Goal: Communication & Community: Participate in discussion

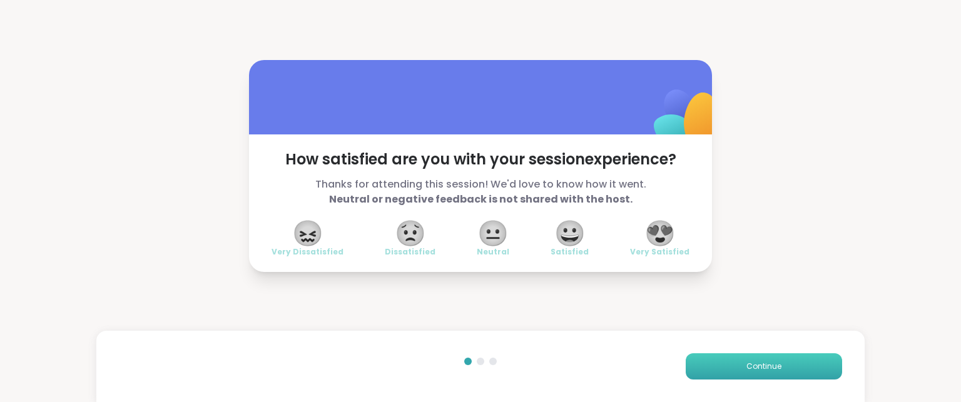
click at [698, 362] on button "Continue" at bounding box center [764, 366] width 156 height 26
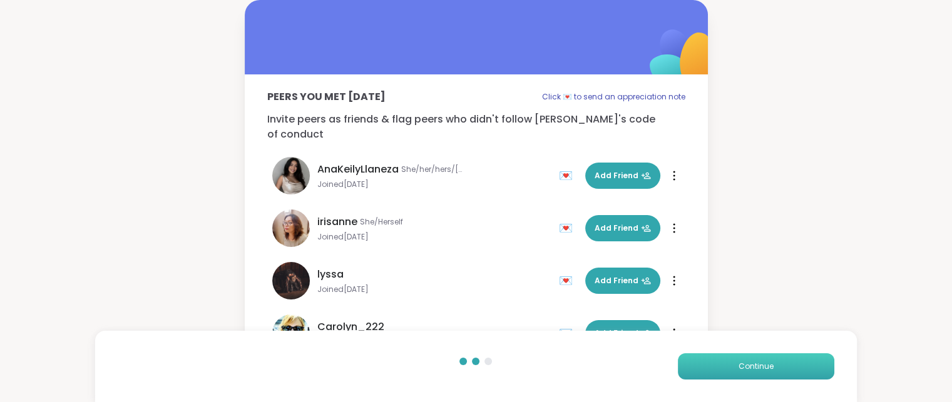
click at [698, 362] on button "Continue" at bounding box center [756, 366] width 156 height 26
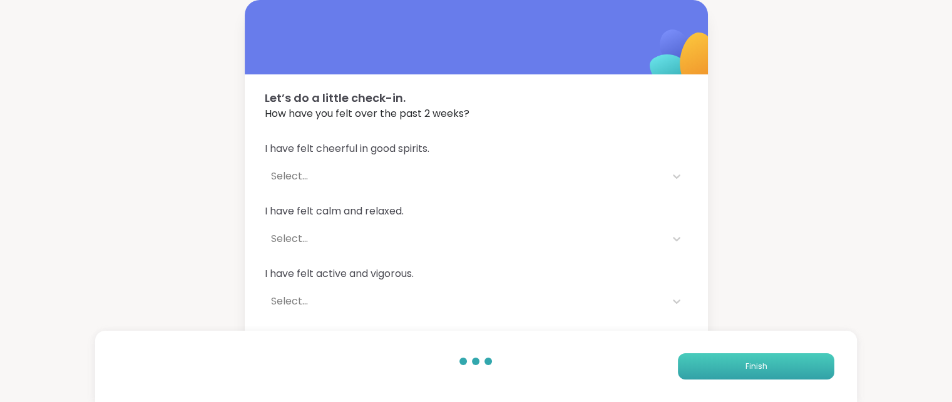
click at [697, 362] on button "Finish" at bounding box center [756, 366] width 156 height 26
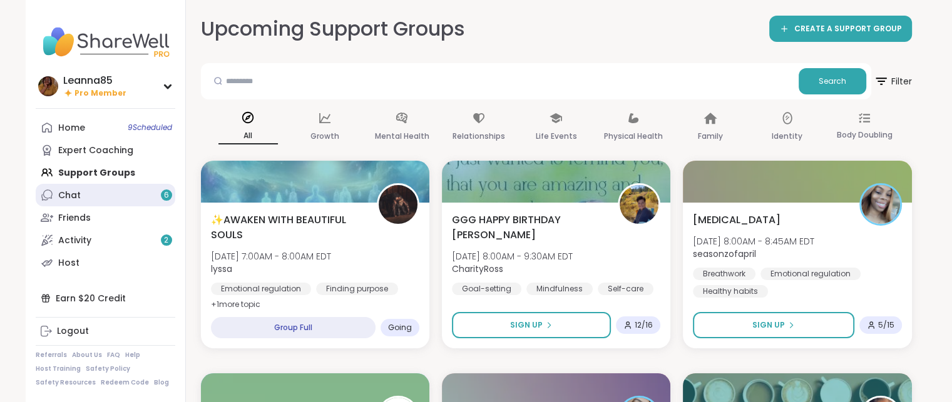
click at [133, 197] on link "Chat 6" at bounding box center [106, 195] width 140 height 23
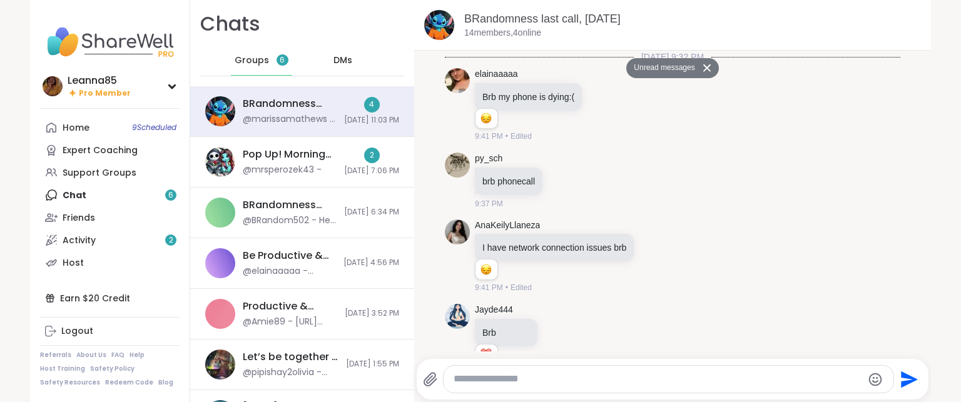
scroll to position [4826, 0]
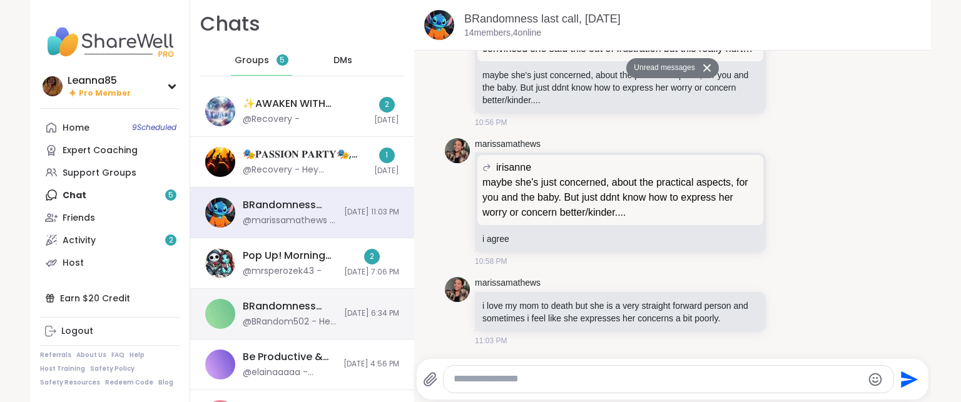
drag, startPoint x: 132, startPoint y: 196, endPoint x: 237, endPoint y: 317, distance: 160.1
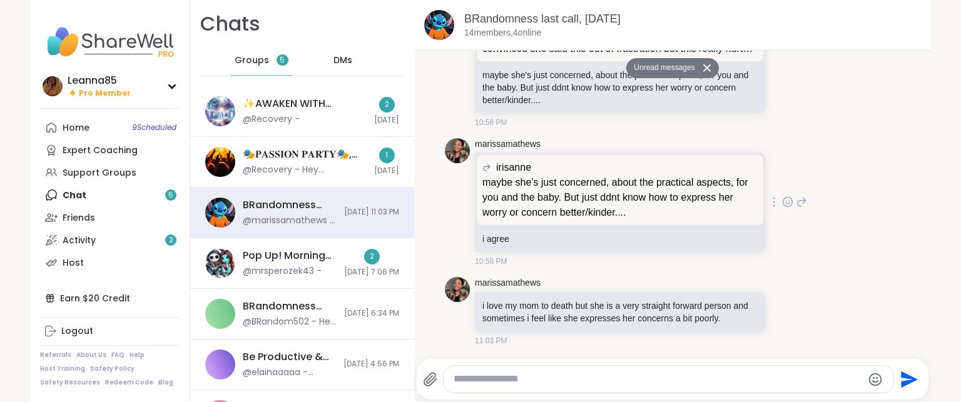
drag, startPoint x: 237, startPoint y: 317, endPoint x: 445, endPoint y: 221, distance: 229.3
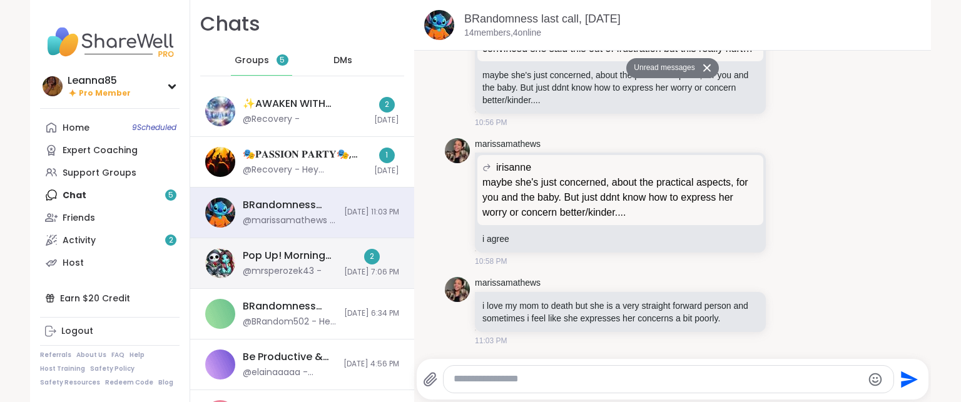
drag, startPoint x: 445, startPoint y: 221, endPoint x: 293, endPoint y: 258, distance: 156.9
click at [293, 258] on div "Pop Up! Morning Session!, [DATE]" at bounding box center [290, 256] width 94 height 14
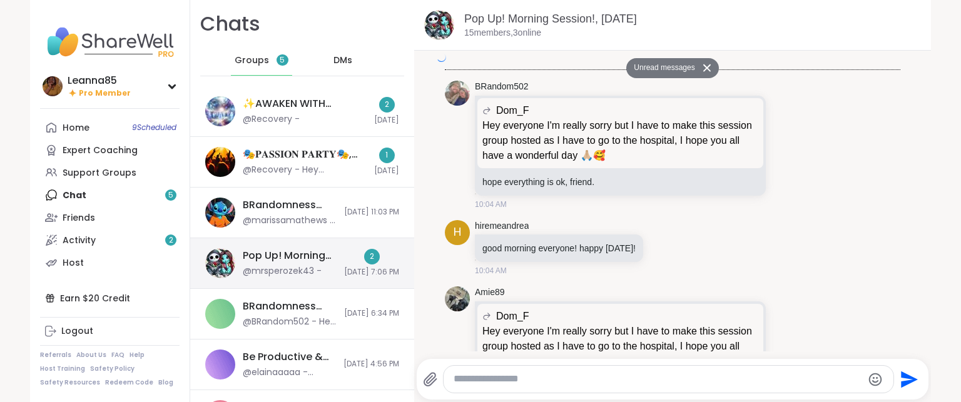
scroll to position [3446, 0]
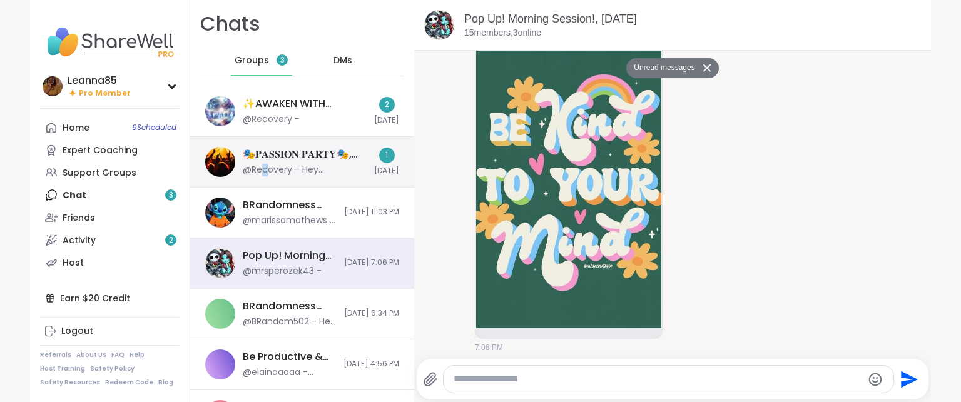
drag, startPoint x: 420, startPoint y: 255, endPoint x: 260, endPoint y: 172, distance: 179.6
click at [260, 172] on div "@Recovery - Hey [PERSON_NAME], is [PERSON_NAME] not coming to passion party? Do…" at bounding box center [305, 170] width 124 height 13
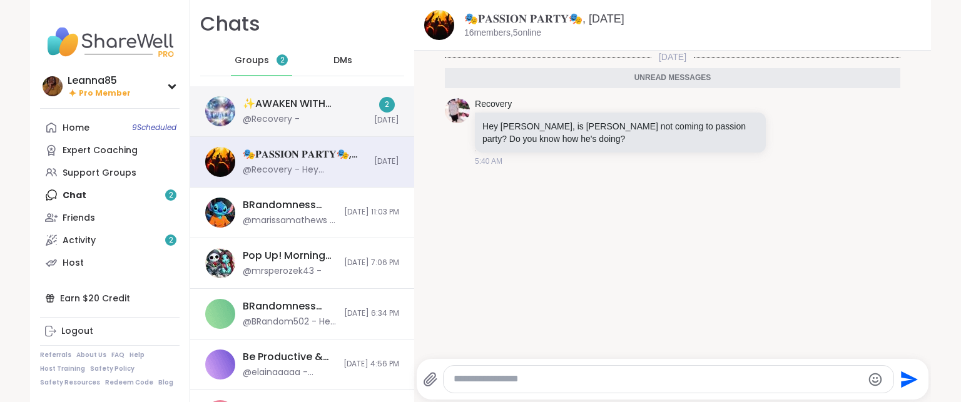
click at [268, 108] on div "✨AWAKEN WITH BEAUTIFUL SOULS, [DATE]" at bounding box center [305, 104] width 124 height 14
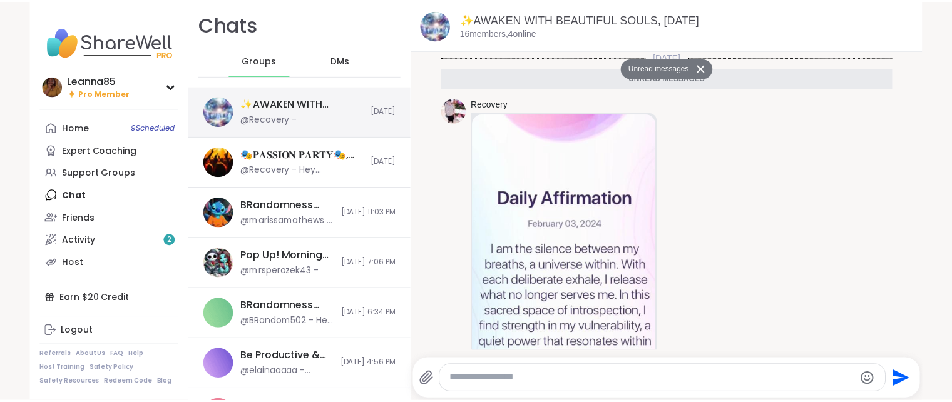
scroll to position [455, 0]
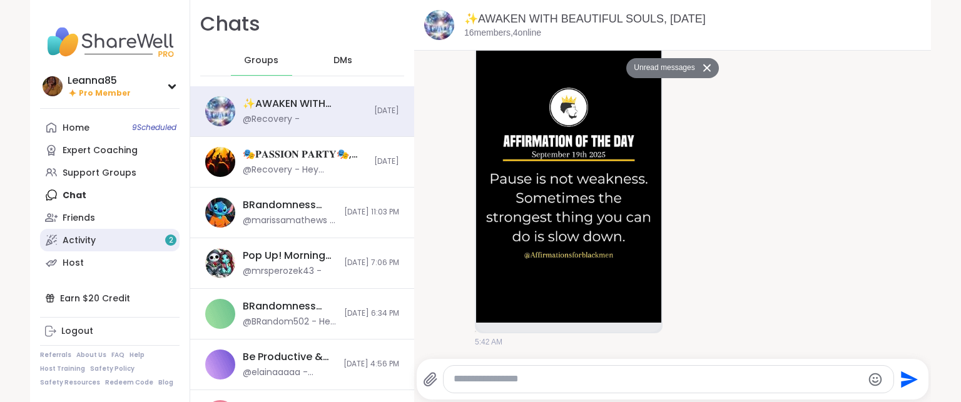
click at [135, 245] on link "Activity 2" at bounding box center [110, 240] width 140 height 23
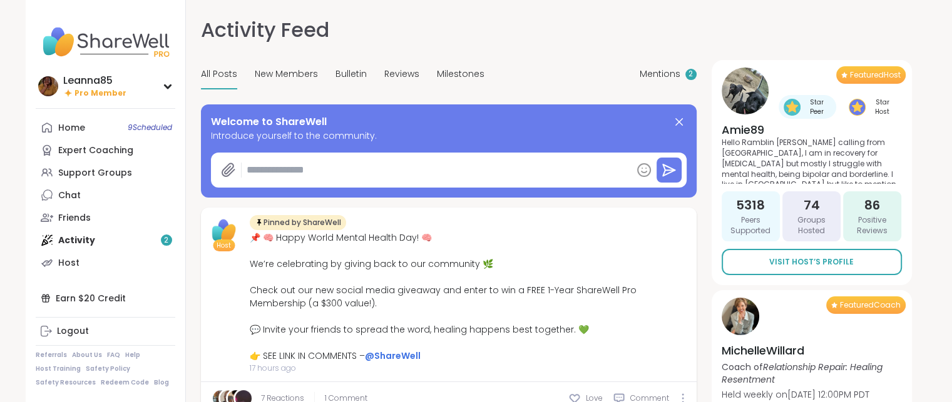
type textarea "*"
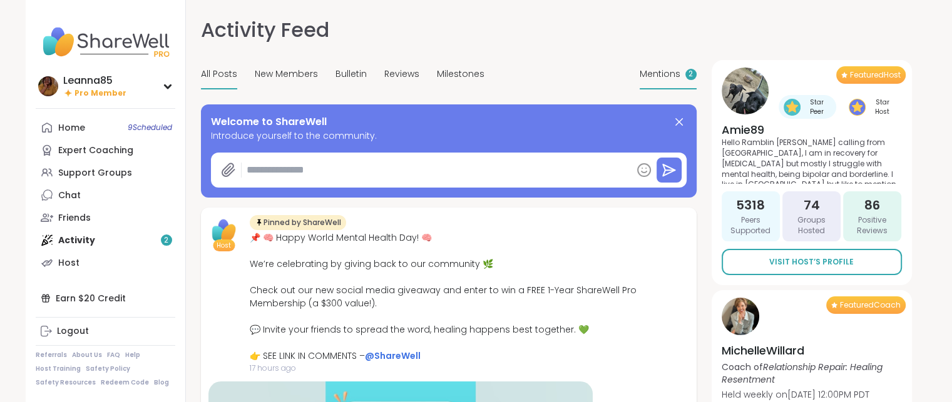
click at [651, 82] on div "Mentions 2" at bounding box center [667, 74] width 57 height 29
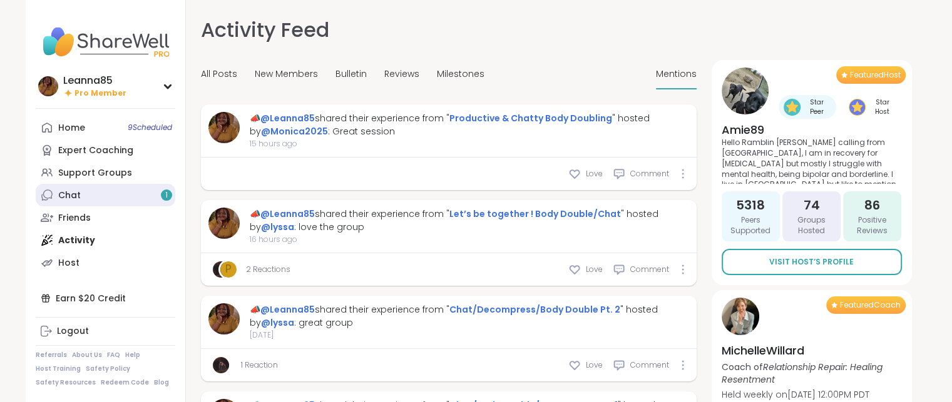
click at [171, 192] on div "1" at bounding box center [166, 195] width 11 height 11
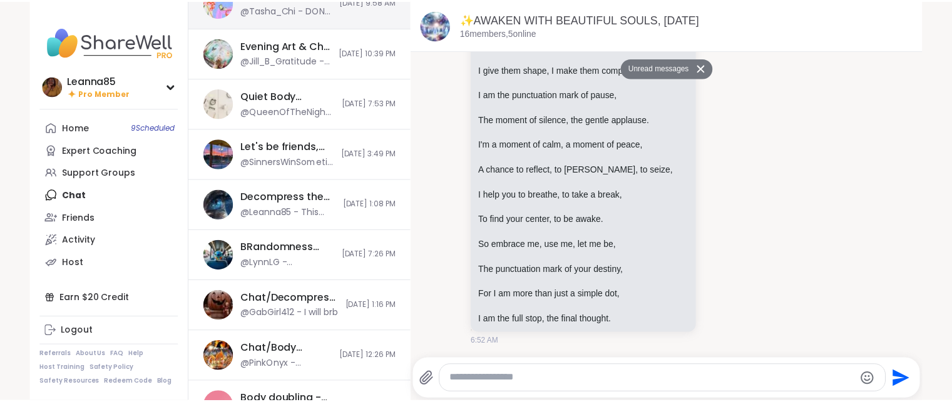
scroll to position [613, 0]
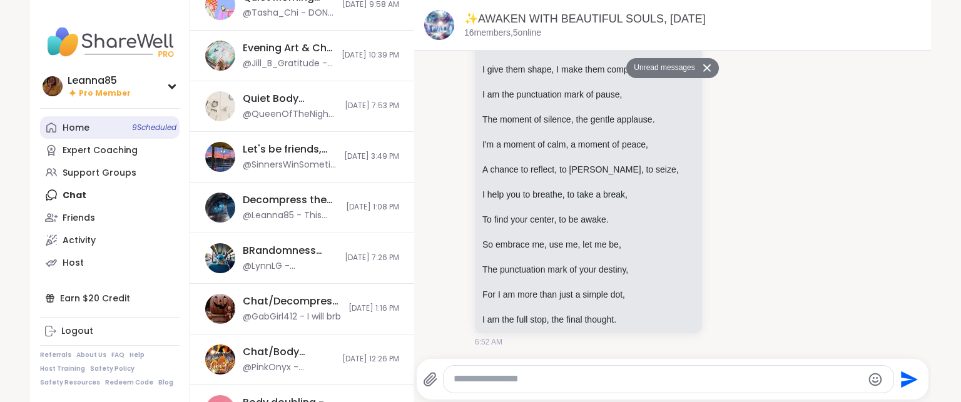
click at [118, 116] on link "Home 9 Scheduled" at bounding box center [110, 127] width 140 height 23
